Goal: Task Accomplishment & Management: Use online tool/utility

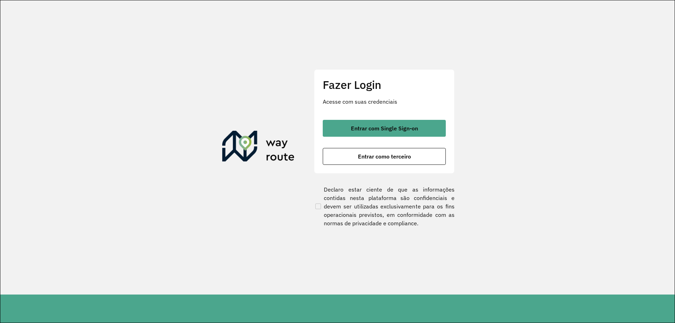
click at [370, 119] on div "Fazer Login Acesse com suas credenciais Entrar com Single Sign-on Entrar como t…" at bounding box center [384, 121] width 141 height 104
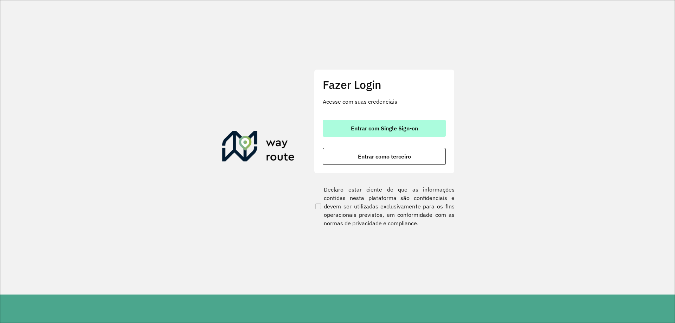
click at [370, 124] on button "Entrar com Single Sign-on" at bounding box center [384, 128] width 123 height 17
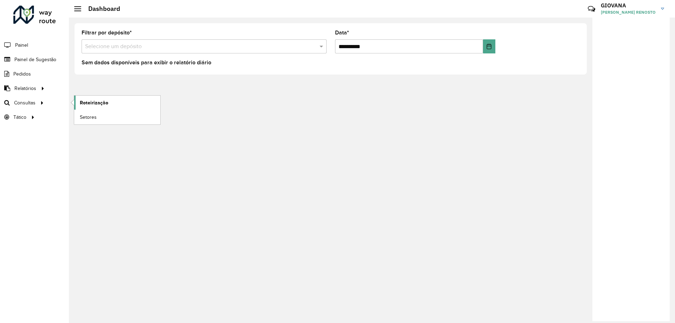
click at [101, 106] on span "Roteirização" at bounding box center [94, 102] width 28 height 7
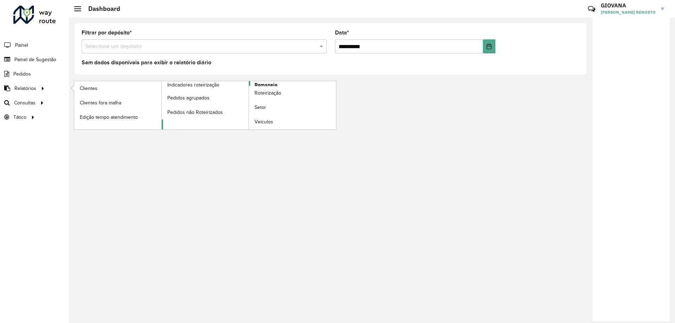
click at [252, 85] on link "Romaneio" at bounding box center [249, 105] width 175 height 48
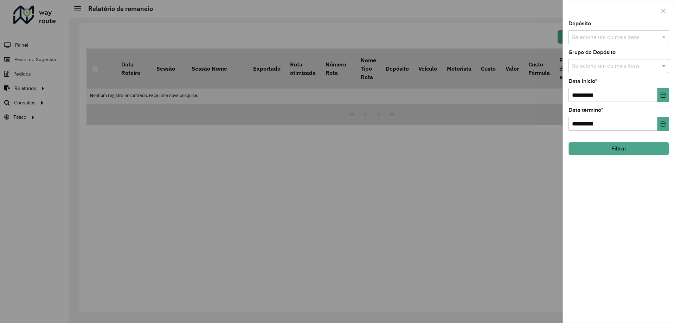
click at [582, 34] on input "text" at bounding box center [615, 37] width 90 height 8
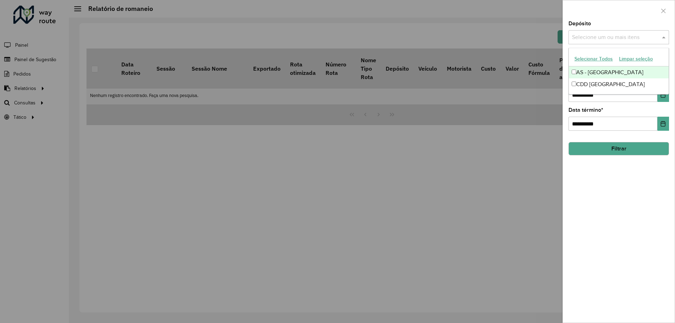
click at [586, 86] on div "CDD [GEOGRAPHIC_DATA]" at bounding box center [619, 84] width 100 height 12
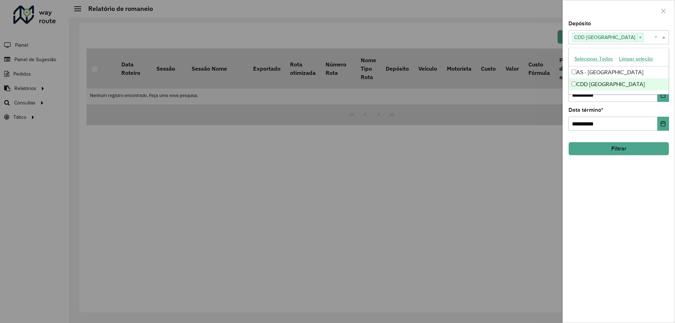
click at [581, 198] on div "**********" at bounding box center [619, 172] width 112 height 302
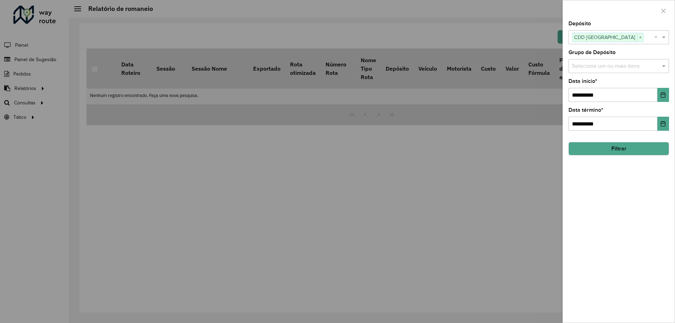
click at [628, 154] on button "Filtrar" at bounding box center [619, 148] width 101 height 13
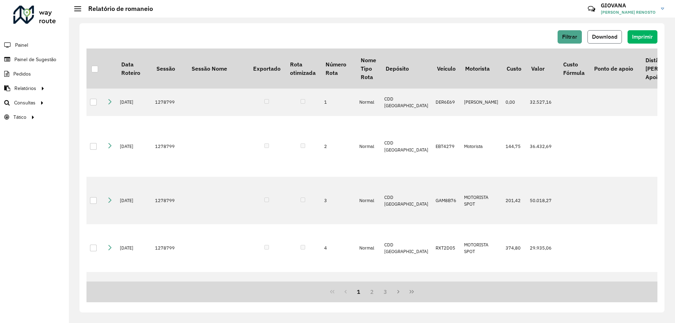
click at [606, 38] on span "Download" at bounding box center [604, 37] width 25 height 6
click at [513, 34] on div "Filtrar Download Imprimir" at bounding box center [372, 36] width 571 height 13
click at [606, 38] on span "Download" at bounding box center [604, 37] width 25 height 6
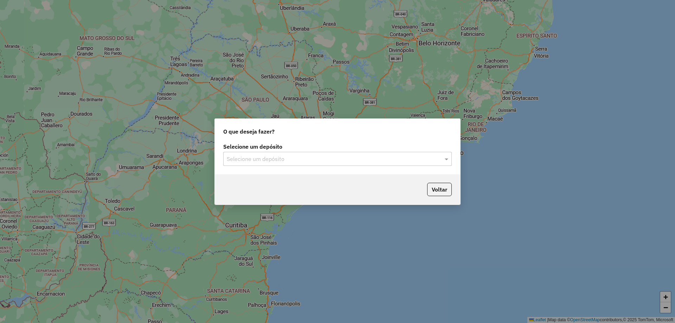
click at [369, 162] on input "text" at bounding box center [331, 159] width 208 height 8
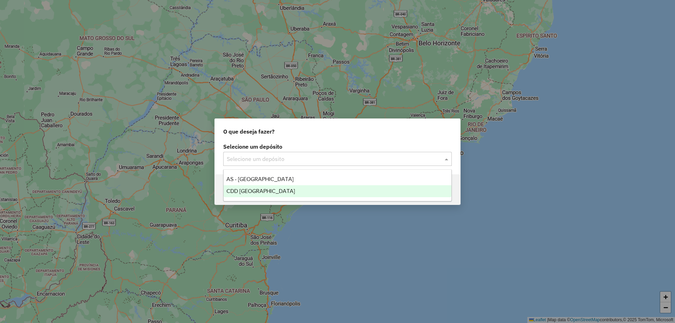
click at [256, 192] on span "CDD [GEOGRAPHIC_DATA]" at bounding box center [260, 191] width 69 height 6
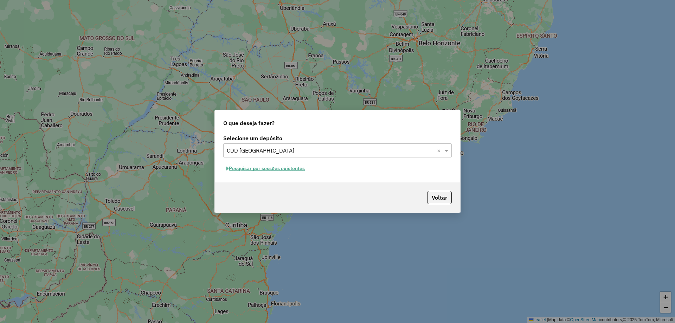
click at [262, 170] on button "Pesquisar por sessões existentes" at bounding box center [265, 168] width 85 height 11
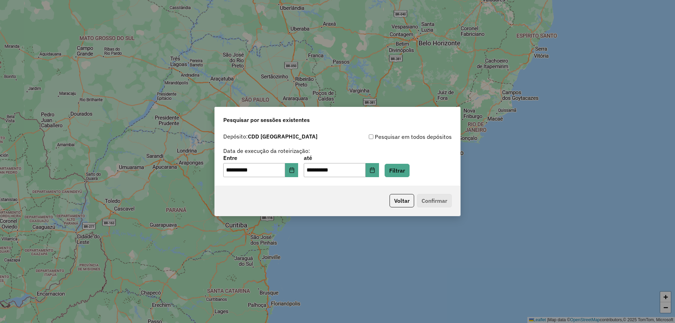
click at [421, 166] on div "**********" at bounding box center [337, 166] width 229 height 22
click at [410, 170] on button "Filtrar" at bounding box center [397, 170] width 25 height 13
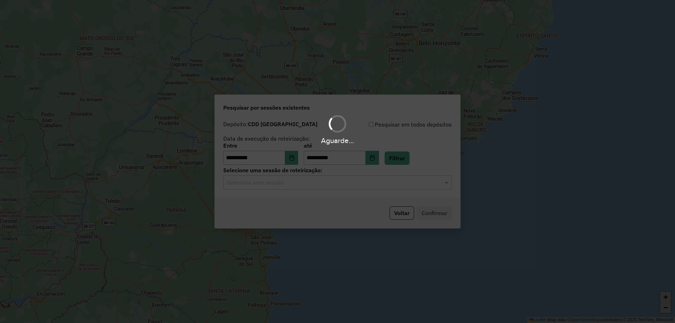
click at [309, 184] on div "Aguarde..." at bounding box center [337, 161] width 675 height 323
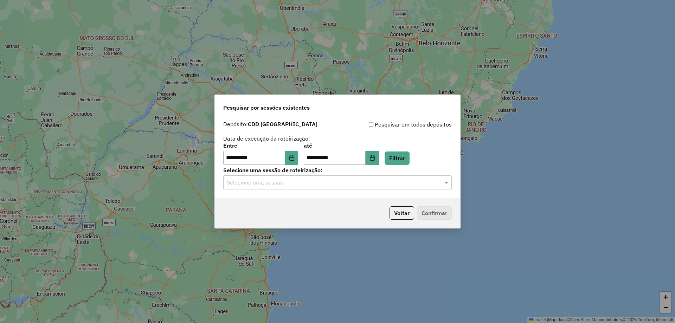
click at [327, 183] on input "text" at bounding box center [331, 183] width 208 height 8
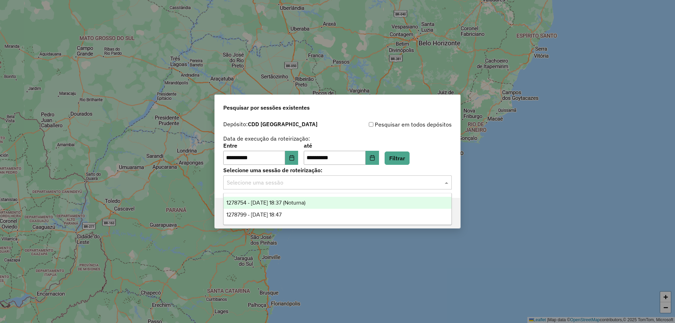
click at [297, 200] on span "1278754 - [DATE] 18:37 (Noturna)" at bounding box center [265, 203] width 79 height 6
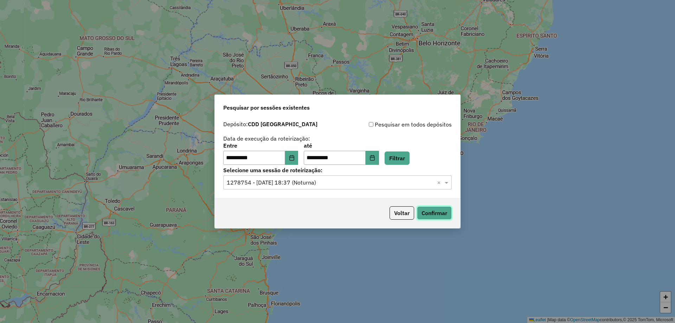
click at [430, 210] on button "Confirmar" at bounding box center [434, 212] width 35 height 13
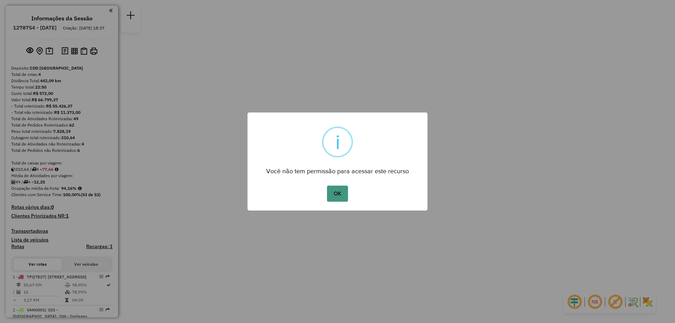
click at [341, 196] on button "OK" at bounding box center [337, 194] width 21 height 16
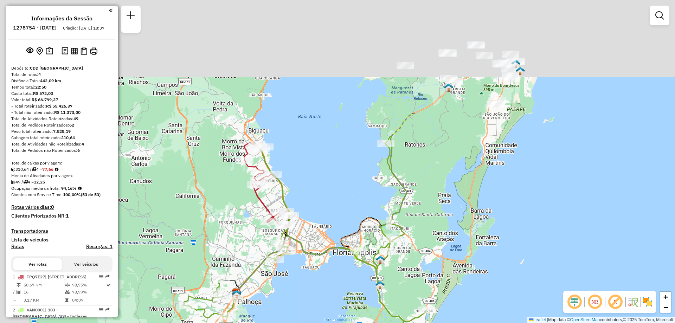
drag, startPoint x: 355, startPoint y: 80, endPoint x: 427, endPoint y: 242, distance: 176.7
click at [427, 242] on div "Janela de atendimento Grade de atendimento Capacidade Transportadoras Veículos …" at bounding box center [337, 161] width 675 height 323
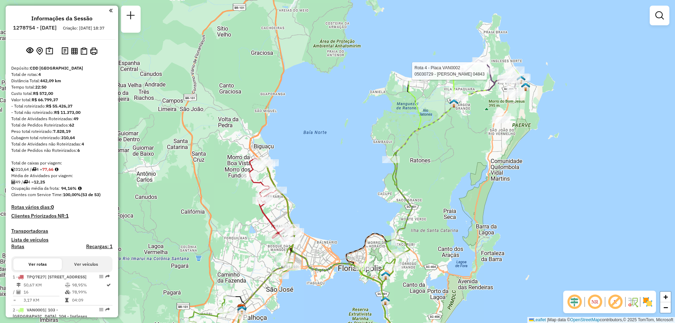
select select "**********"
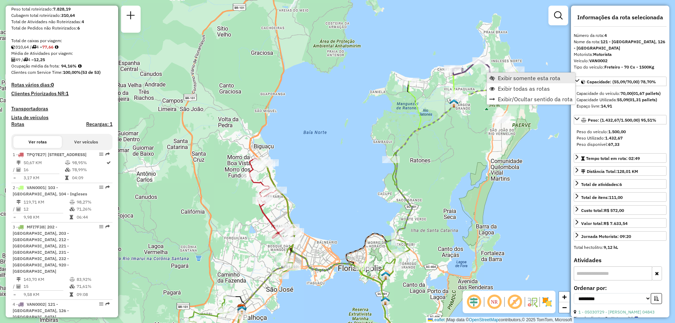
scroll to position [267, 0]
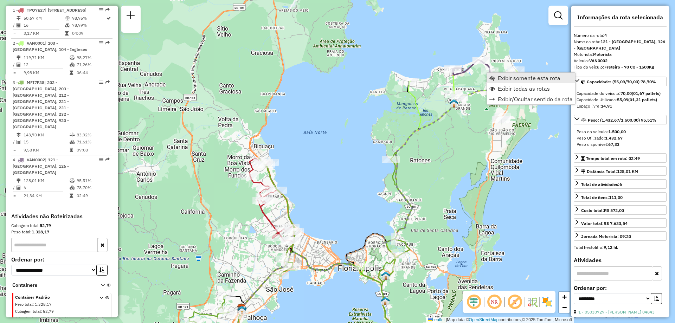
click at [511, 80] on span "Exibir somente esta rota" at bounding box center [529, 78] width 63 height 6
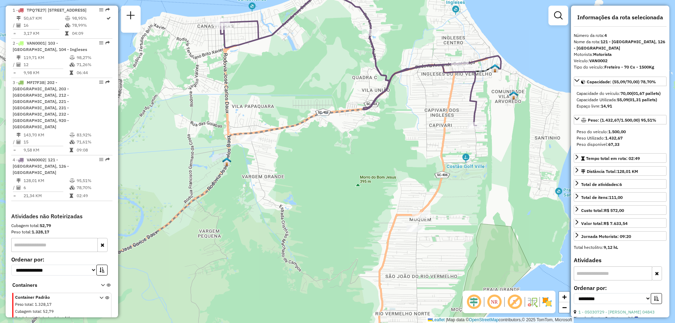
click at [495, 299] on em at bounding box center [494, 302] width 17 height 17
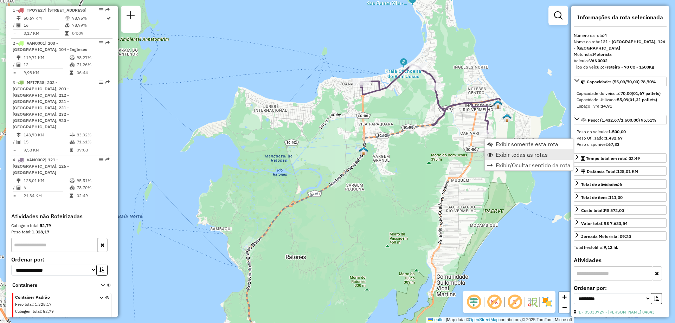
click at [522, 156] on span "Exibir todas as rotas" at bounding box center [522, 155] width 52 height 6
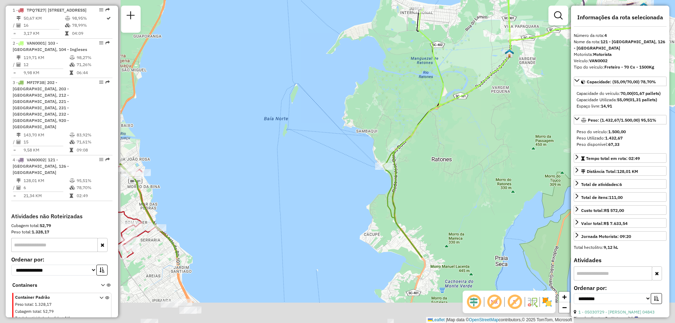
drag, startPoint x: 446, startPoint y: 171, endPoint x: 525, endPoint y: 115, distance: 96.1
click at [525, 115] on div "Janela de atendimento Grade de atendimento Capacidade Transportadoras Veículos …" at bounding box center [337, 161] width 675 height 323
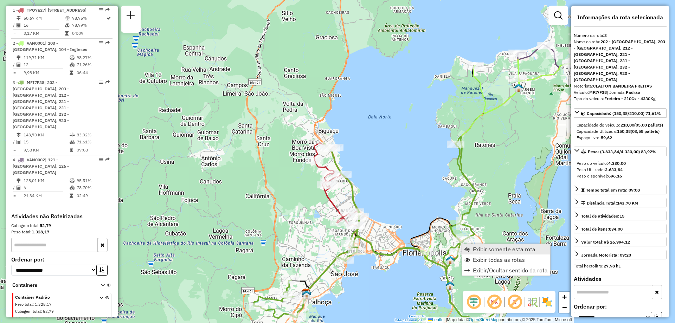
click at [484, 247] on span "Exibir somente esta rota" at bounding box center [504, 250] width 63 height 6
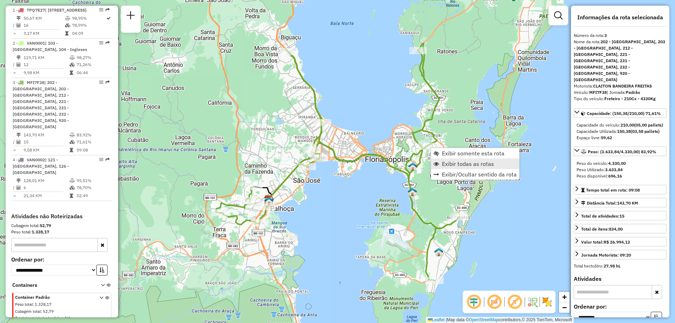
click at [471, 164] on span "Exibir todas as rotas" at bounding box center [468, 164] width 52 height 6
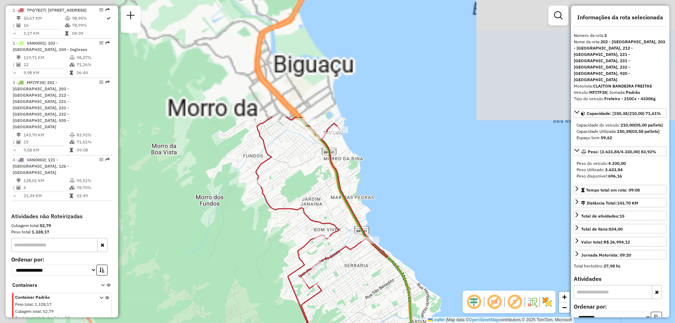
drag, startPoint x: 289, startPoint y: 49, endPoint x: 341, endPoint y: 198, distance: 157.9
click at [341, 198] on icon at bounding box center [345, 281] width 178 height 329
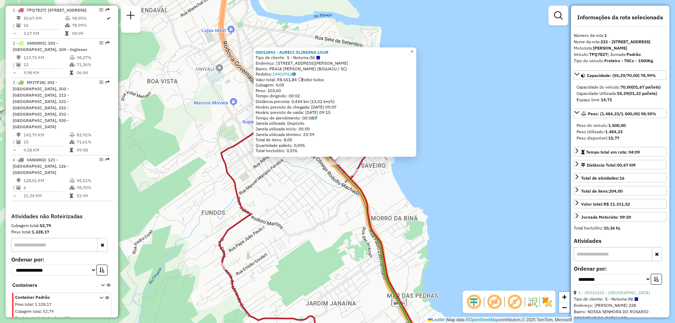
click at [453, 180] on div "05012843 - AURECI OLINDINA LOUR Tipo de cliente: 5 - Noturna (N) Endereço: R Ma…" at bounding box center [337, 161] width 675 height 323
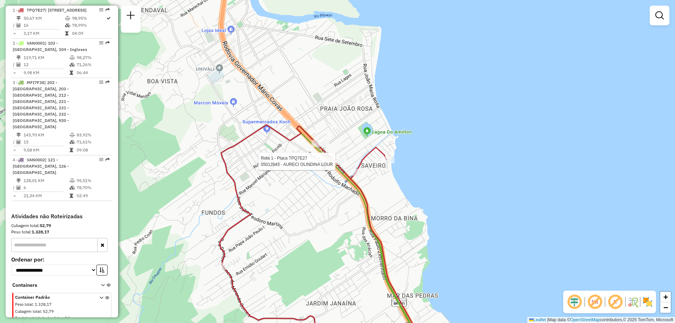
select select "**********"
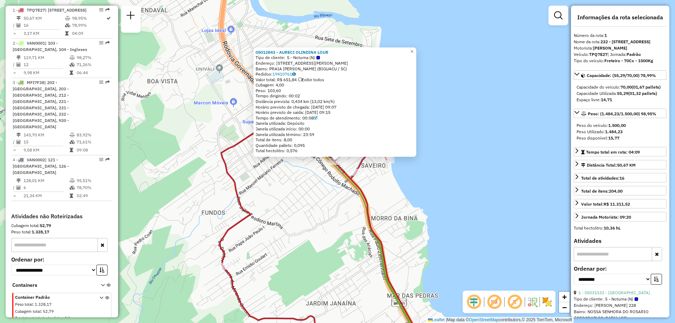
click at [455, 164] on div "05012843 - AURECI OLINDINA LOUR Tipo de cliente: 5 - Noturna (N) Endereço: R Ma…" at bounding box center [337, 161] width 675 height 323
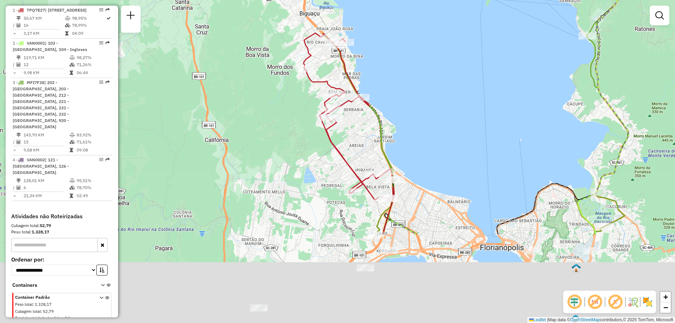
drag, startPoint x: 446, startPoint y: 197, endPoint x: 365, endPoint y: 76, distance: 145.3
click at [365, 76] on div "Janela de atendimento Grade de atendimento Capacidade Transportadoras Veículos …" at bounding box center [337, 161] width 675 height 323
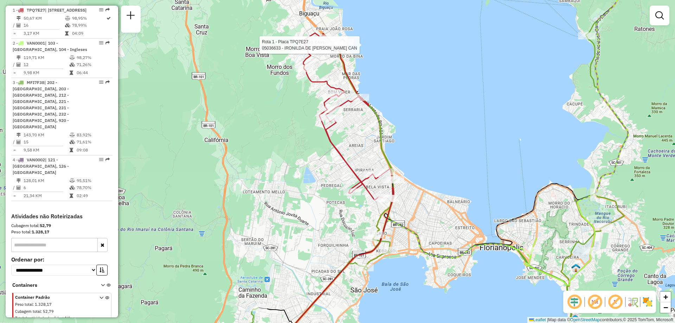
click at [456, 157] on div "Rota 1 - Placa TPQ7E27 05036633 - IRONILDA DE LARA CAN Janela de atendimento Gr…" at bounding box center [337, 161] width 675 height 323
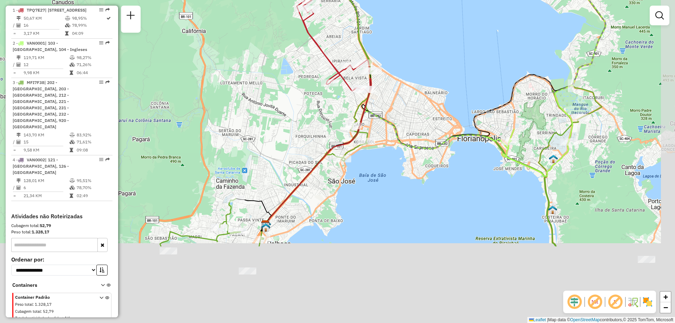
drag, startPoint x: 428, startPoint y: 218, endPoint x: 404, endPoint y: 104, distance: 116.4
click at [404, 104] on div "Janela de atendimento Grade de atendimento Capacidade Transportadoras Veículos …" at bounding box center [337, 161] width 675 height 323
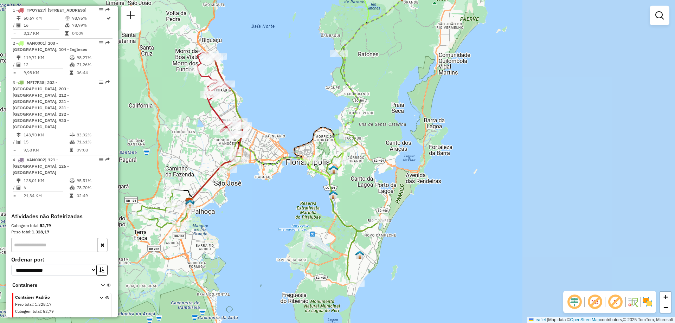
drag, startPoint x: 593, startPoint y: 169, endPoint x: 403, endPoint y: 189, distance: 191.3
click at [403, 189] on div "Janela de atendimento Grade de atendimento Capacidade Transportadoras Veículos …" at bounding box center [337, 161] width 675 height 323
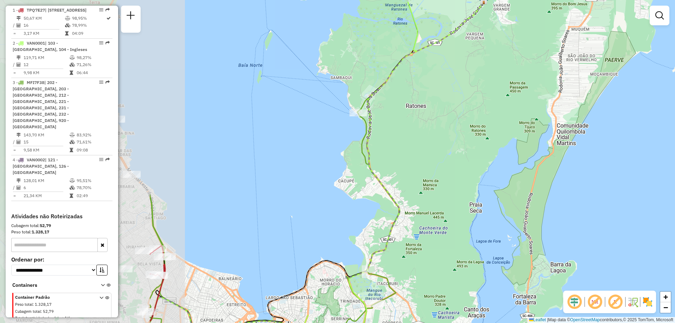
drag, startPoint x: 303, startPoint y: 136, endPoint x: 521, endPoint y: 171, distance: 220.0
click at [521, 171] on div "Janela de atendimento Grade de atendimento Capacidade Transportadoras Veículos …" at bounding box center [337, 161] width 675 height 323
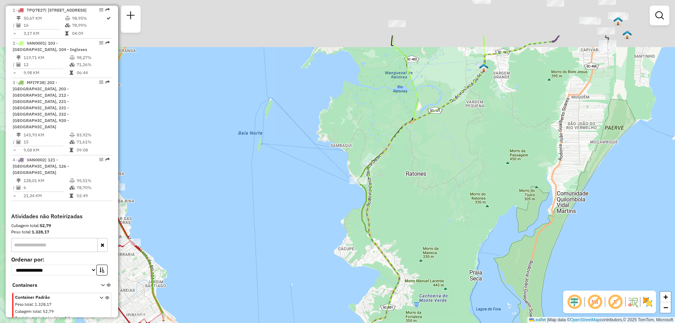
drag, startPoint x: 500, startPoint y: 146, endPoint x: 500, endPoint y: 214, distance: 67.9
click at [500, 214] on div "Janela de atendimento Grade de atendimento Capacidade Transportadoras Veículos …" at bounding box center [337, 161] width 675 height 323
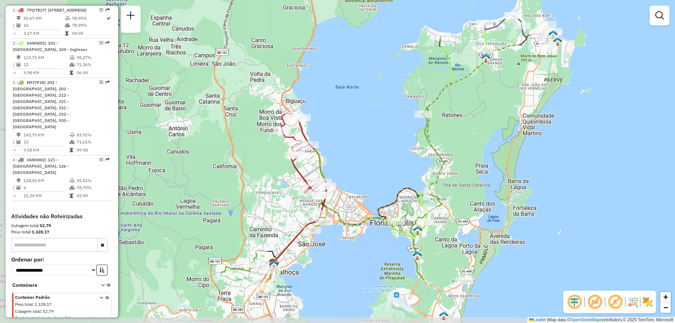
drag, startPoint x: 409, startPoint y: 218, endPoint x: 479, endPoint y: 143, distance: 102.8
click at [479, 143] on div "Janela de atendimento Grade de atendimento Capacidade Transportadoras Veículos …" at bounding box center [337, 161] width 675 height 323
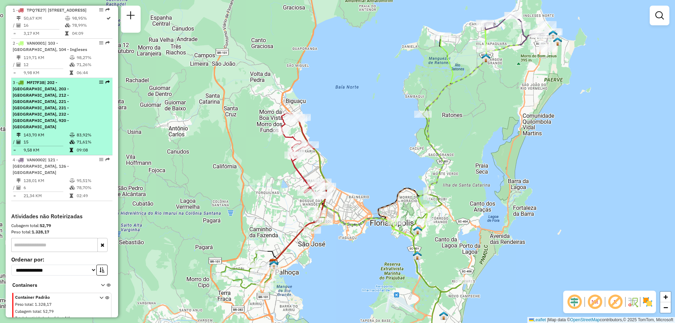
click at [87, 118] on div "3 - MFI7F38 | 202 - São Sebastião, 203 - Passa Vinte, 212 - Palhoça, 221 - Jard…" at bounding box center [62, 104] width 98 height 51
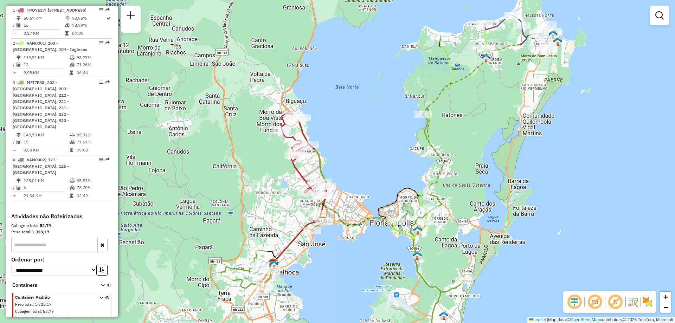
select select "**********"
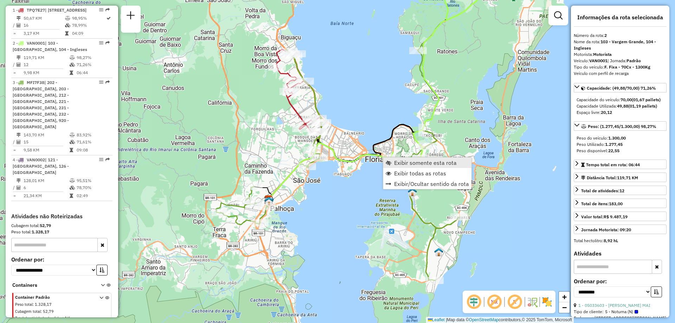
click at [419, 163] on span "Exibir somente esta rota" at bounding box center [425, 163] width 63 height 6
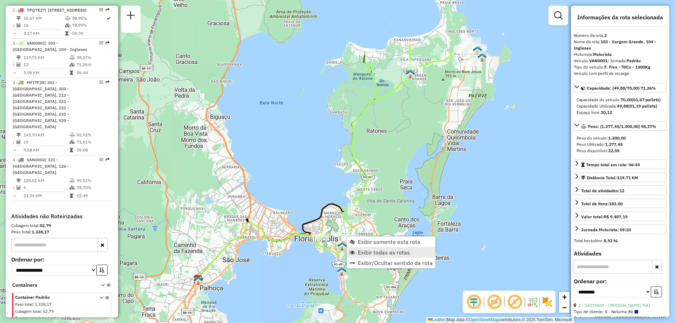
click at [386, 251] on span "Exibir todas as rotas" at bounding box center [384, 253] width 52 height 6
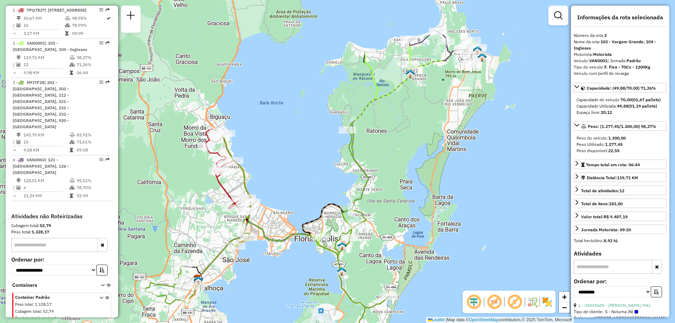
click at [487, 307] on em at bounding box center [494, 302] width 17 height 17
drag, startPoint x: 487, startPoint y: 307, endPoint x: 487, endPoint y: 292, distance: 14.8
click at [491, 302] on em at bounding box center [494, 302] width 17 height 17
click at [488, 306] on em at bounding box center [494, 302] width 17 height 17
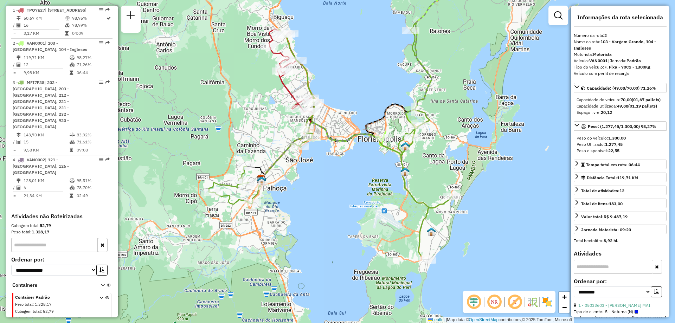
drag, startPoint x: 412, startPoint y: 165, endPoint x: 468, endPoint y: 76, distance: 104.9
click at [468, 76] on div "Janela de atendimento Grade de atendimento Capacidade Transportadoras Veículos …" at bounding box center [337, 161] width 675 height 323
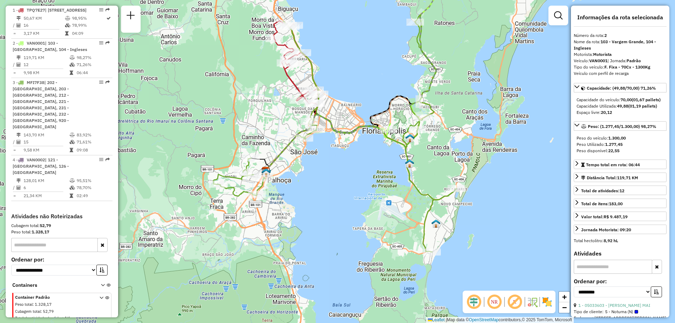
click at [492, 304] on em at bounding box center [494, 302] width 17 height 17
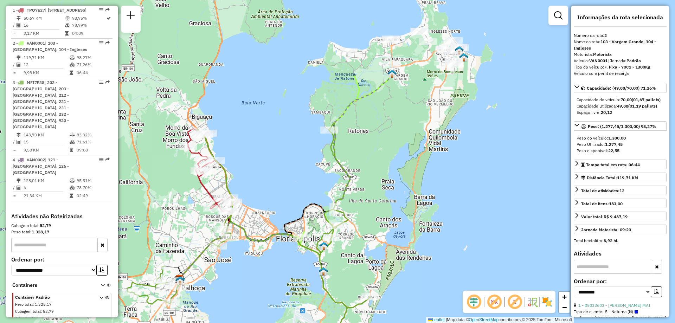
drag, startPoint x: 456, startPoint y: 158, endPoint x: 370, endPoint y: 266, distance: 138.1
click at [370, 266] on div "Janela de atendimento Grade de atendimento Capacidade Transportadoras Veículos …" at bounding box center [337, 161] width 675 height 323
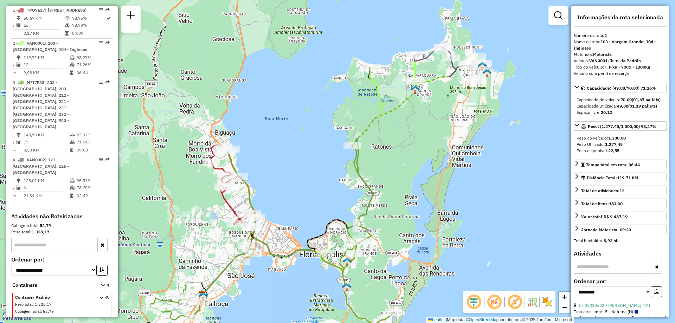
drag, startPoint x: 379, startPoint y: 215, endPoint x: 404, endPoint y: 242, distance: 36.8
click at [404, 242] on div "Janela de atendimento Grade de atendimento Capacidade Transportadoras Veículos …" at bounding box center [337, 161] width 675 height 323
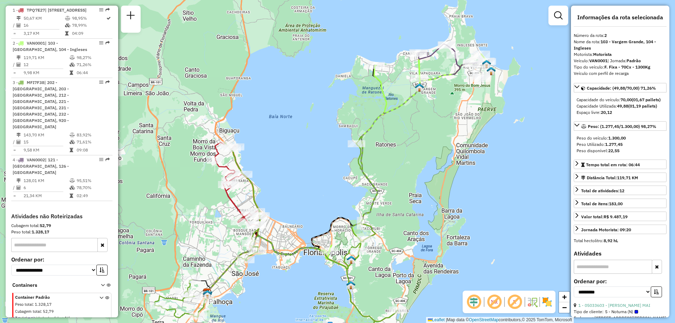
drag, startPoint x: 430, startPoint y: 235, endPoint x: 432, endPoint y: 222, distance: 13.2
click at [432, 222] on div "Janela de atendimento Grade de atendimento Capacidade Transportadoras Veículos …" at bounding box center [337, 161] width 675 height 323
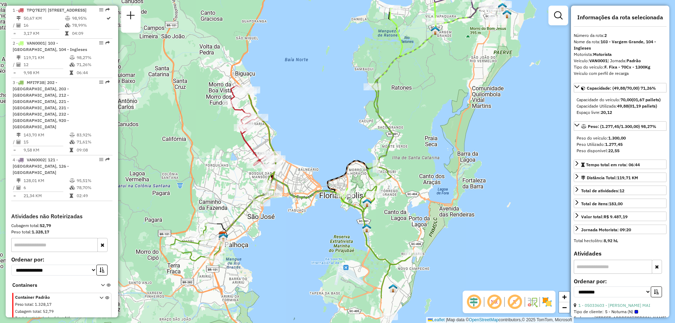
drag, startPoint x: 408, startPoint y: 248, endPoint x: 424, endPoint y: 191, distance: 59.1
click at [424, 191] on div "Janela de atendimento Grade de atendimento Capacidade Transportadoras Veículos …" at bounding box center [337, 161] width 675 height 323
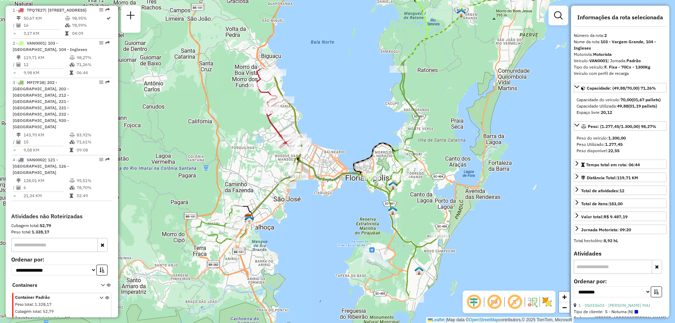
drag, startPoint x: 408, startPoint y: 234, endPoint x: 434, endPoint y: 217, distance: 30.7
click at [434, 217] on div "Janela de atendimento Grade de atendimento Capacidade Transportadoras Veículos …" at bounding box center [337, 161] width 675 height 323
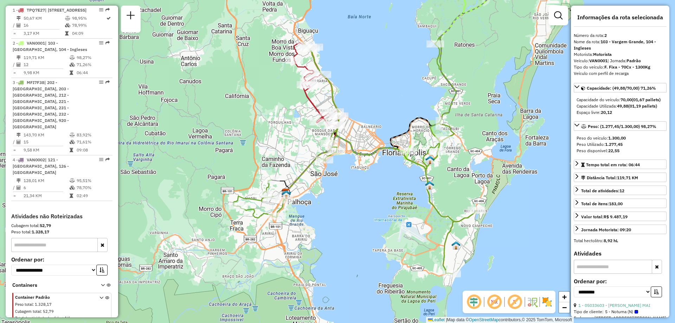
drag, startPoint x: 369, startPoint y: 240, endPoint x: 407, endPoint y: 213, distance: 47.1
click at [407, 213] on div "Janela de atendimento Grade de atendimento Capacidade Transportadoras Veículos …" at bounding box center [337, 161] width 675 height 323
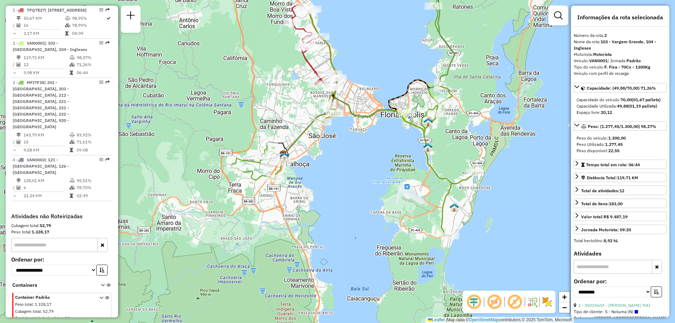
drag, startPoint x: 379, startPoint y: 242, endPoint x: 375, endPoint y: 206, distance: 36.4
click at [375, 206] on div "Janela de atendimento Grade de atendimento Capacidade Transportadoras Veículos …" at bounding box center [337, 161] width 675 height 323
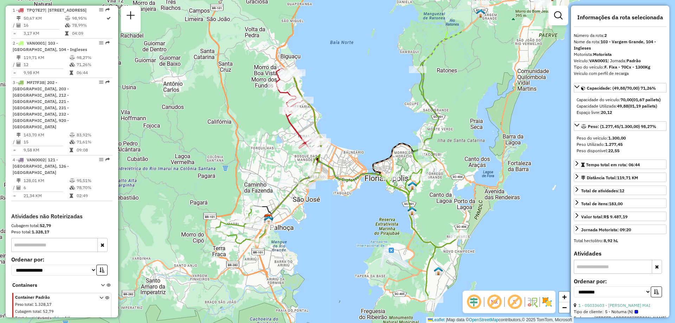
drag, startPoint x: 381, startPoint y: 158, endPoint x: 365, endPoint y: 222, distance: 65.6
click at [365, 222] on div "Janela de atendimento Grade de atendimento Capacidade Transportadoras Veículos …" at bounding box center [337, 161] width 675 height 323
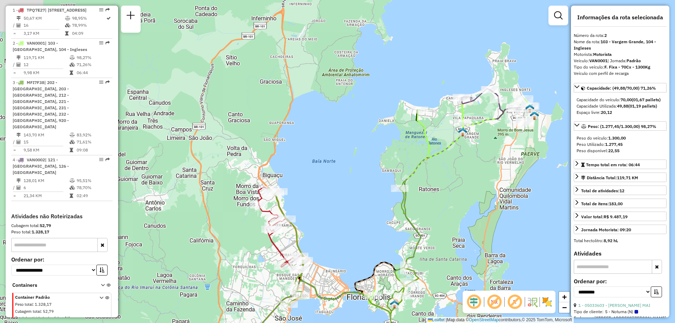
drag, startPoint x: 493, startPoint y: 143, endPoint x: 474, endPoint y: 264, distance: 121.7
click at [474, 264] on div "Janela de atendimento Grade de atendimento Capacidade Transportadoras Veículos …" at bounding box center [337, 161] width 675 height 323
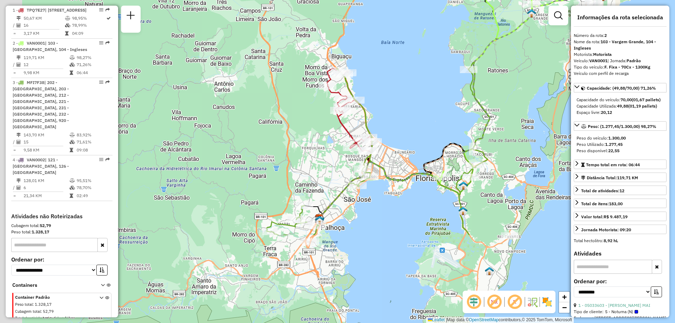
drag, startPoint x: 460, startPoint y: 239, endPoint x: 529, endPoint y: 119, distance: 138.8
click at [529, 119] on div "Janela de atendimento Grade de atendimento Capacidade Transportadoras Veículos …" at bounding box center [337, 161] width 675 height 323
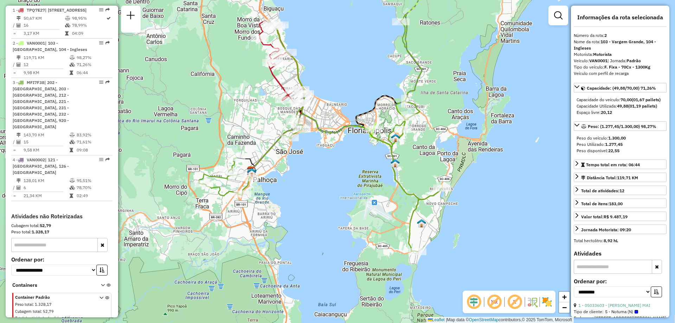
drag, startPoint x: 425, startPoint y: 233, endPoint x: 357, endPoint y: 186, distance: 82.6
click at [357, 186] on div "Janela de atendimento Grade de atendimento Capacidade Transportadoras Veículos …" at bounding box center [337, 161] width 675 height 323
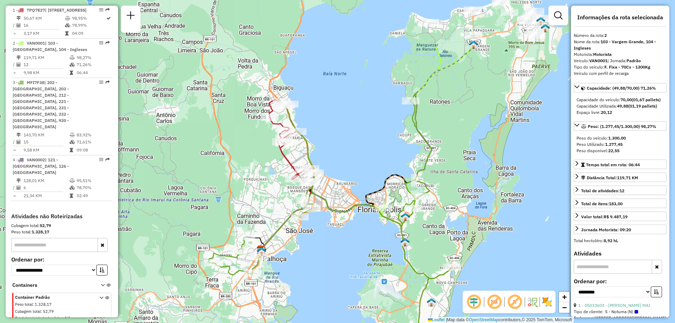
drag, startPoint x: 360, startPoint y: 175, endPoint x: 370, endPoint y: 254, distance: 79.7
click at [370, 254] on div "Janela de atendimento Grade de atendimento Capacidade Transportadoras Veículos …" at bounding box center [337, 161] width 675 height 323
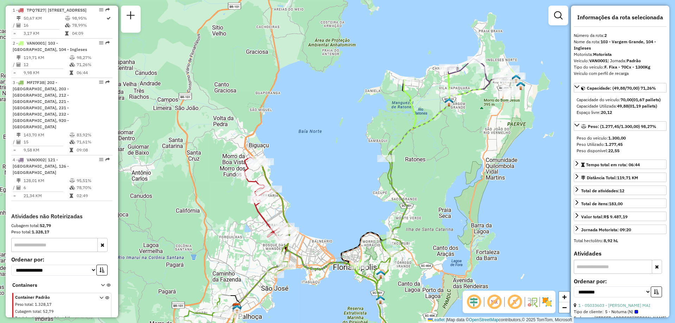
drag, startPoint x: 446, startPoint y: 147, endPoint x: 422, endPoint y: 205, distance: 62.7
click at [422, 205] on div "Janela de atendimento Grade de atendimento Capacidade Transportadoras Veículos …" at bounding box center [337, 161] width 675 height 323
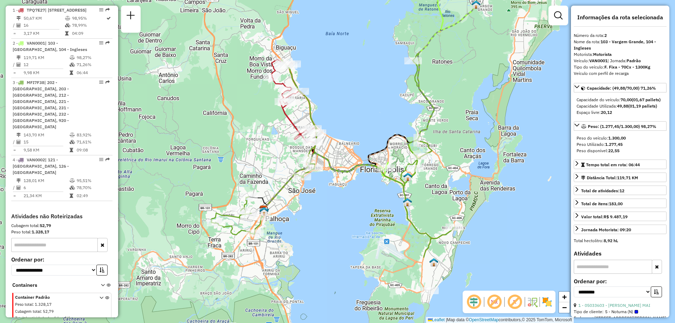
drag, startPoint x: 424, startPoint y: 209, endPoint x: 452, endPoint y: 111, distance: 101.5
click at [452, 111] on div "Janela de atendimento Grade de atendimento Capacidade Transportadoras Veículos …" at bounding box center [337, 161] width 675 height 323
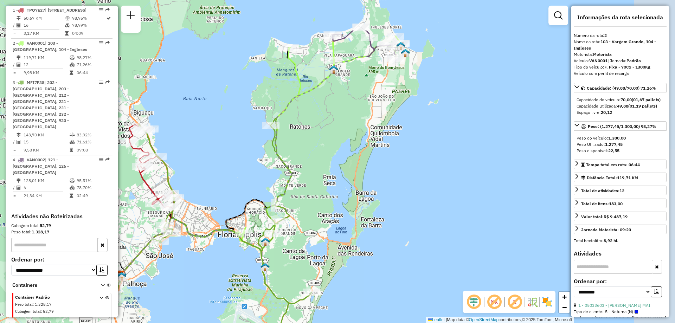
drag, startPoint x: 519, startPoint y: 223, endPoint x: 387, endPoint y: 286, distance: 146.5
click at [387, 286] on div "Janela de atendimento Grade de atendimento Capacidade Transportadoras Veículos …" at bounding box center [337, 161] width 675 height 323
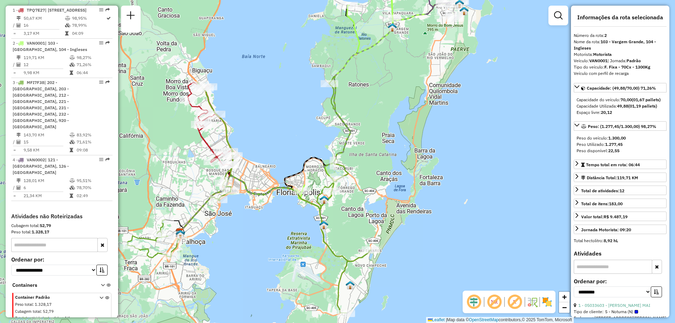
drag, startPoint x: 323, startPoint y: 177, endPoint x: 381, endPoint y: 134, distance: 72.3
click at [381, 134] on div "Janela de atendimento Grade de atendimento Capacidade Transportadoras Veículos …" at bounding box center [337, 161] width 675 height 323
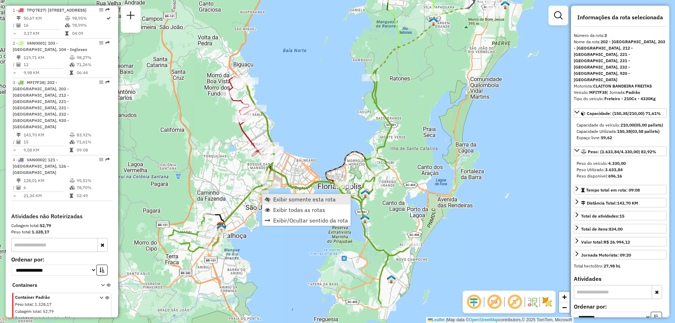
click at [326, 202] on span "Exibir somente esta rota" at bounding box center [304, 200] width 63 height 6
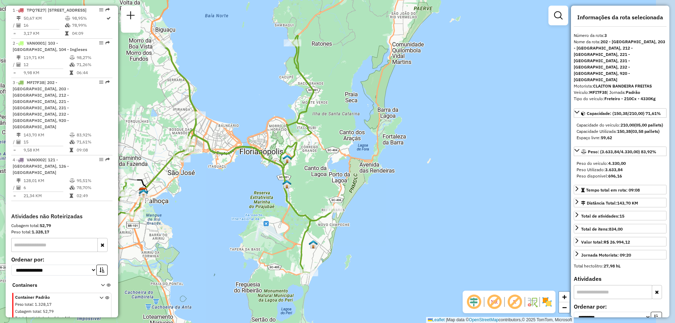
drag, startPoint x: 455, startPoint y: 142, endPoint x: 330, endPoint y: 134, distance: 125.8
click at [330, 134] on div "Janela de atendimento Grade de atendimento Capacidade Transportadoras Veículos …" at bounding box center [337, 161] width 675 height 323
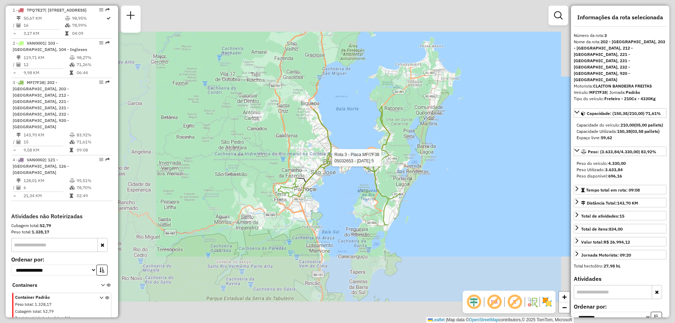
click at [439, 208] on div "Rota 3 - Placa MFI7F38 05032653 - DEZ 5 5 Janela de atendimento Grade de atendi…" at bounding box center [337, 161] width 675 height 323
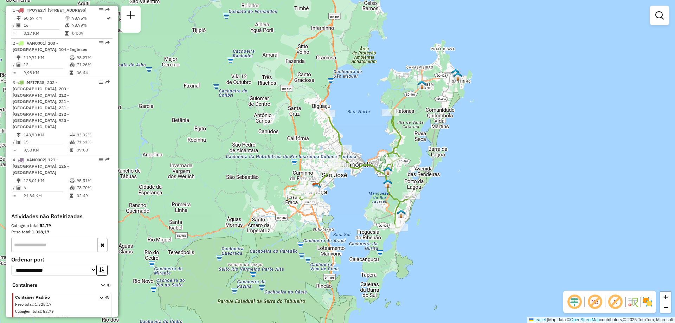
drag, startPoint x: 470, startPoint y: 209, endPoint x: 482, endPoint y: 212, distance: 12.0
click at [482, 212] on div "Janela de atendimento Grade de atendimento Capacidade Transportadoras Veículos …" at bounding box center [337, 161] width 675 height 323
select select "**********"
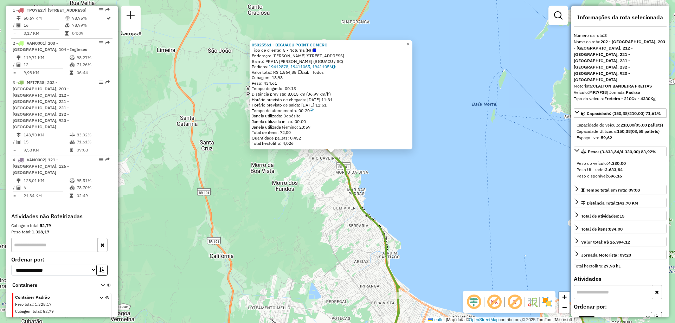
drag, startPoint x: 313, startPoint y: 140, endPoint x: 327, endPoint y: 197, distance: 57.9
click at [327, 197] on div "05025561 - BIGUACU POINT COMERC Tipo de cliente: 5 - Noturna (N) Endereço: R R …" at bounding box center [337, 161] width 675 height 323
click at [475, 187] on div "05025561 - BIGUACU POINT COMERC Tipo de cliente: 5 - Noturna (N) Endereço: R R …" at bounding box center [337, 161] width 675 height 323
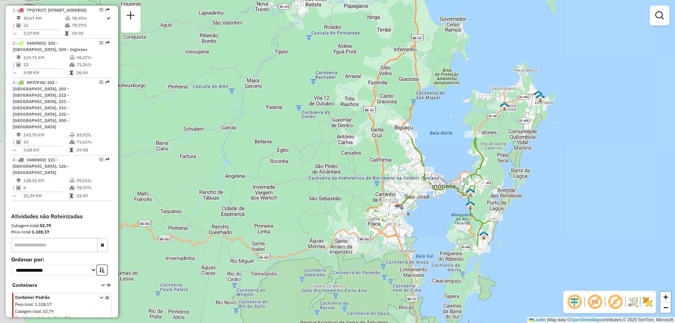
drag, startPoint x: 460, startPoint y: 233, endPoint x: 381, endPoint y: 121, distance: 137.5
click at [410, 133] on div "Janela de atendimento Grade de atendimento Capacidade Transportadoras Veículos …" at bounding box center [337, 161] width 675 height 323
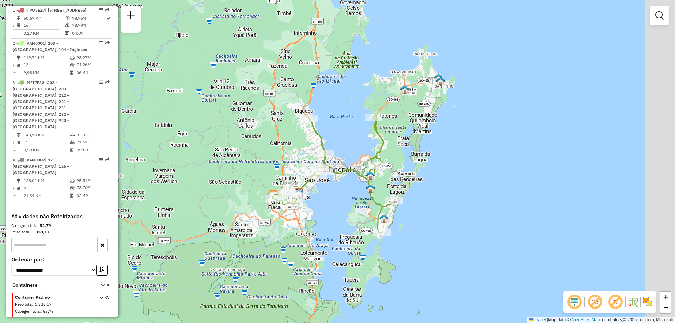
drag, startPoint x: 490, startPoint y: 146, endPoint x: 445, endPoint y: 187, distance: 61.0
click at [445, 187] on div "Janela de atendimento Grade de atendimento Capacidade Transportadoras Veículos …" at bounding box center [337, 161] width 675 height 323
